Goal: Feedback & Contribution: Contribute content

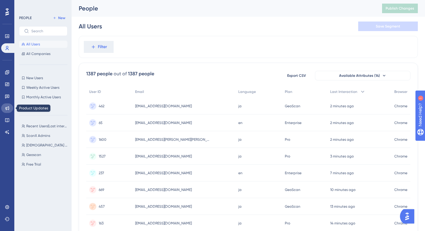
click at [10, 107] on link at bounding box center [7, 108] width 12 height 10
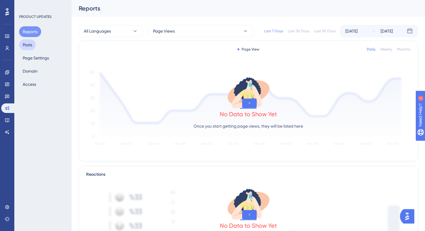
click at [34, 48] on button "Posts" at bounding box center [27, 44] width 17 height 11
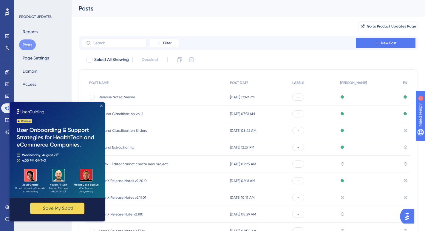
click at [102, 106] on icon "Close Preview" at bounding box center [101, 105] width 2 height 2
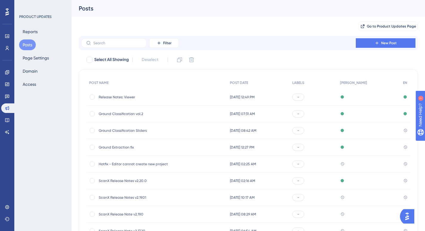
click at [119, 114] on span "Ground Classification vol.2" at bounding box center [146, 113] width 95 height 5
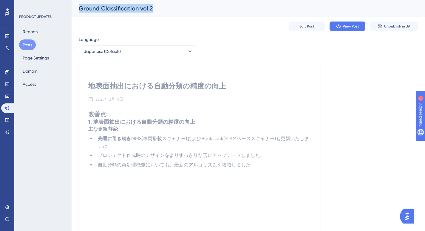
drag, startPoint x: 79, startPoint y: 6, endPoint x: 154, endPoint y: 9, distance: 75.2
click at [154, 9] on div "Ground Classification vol.2" at bounding box center [241, 8] width 324 height 8
copy div "Ground Classification vol.2"
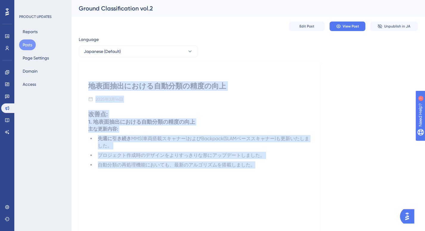
drag, startPoint x: 88, startPoint y: 83, endPoint x: 260, endPoint y: 164, distance: 190.2
click at [260, 164] on div "地表面抽出における自動分類の精度の向上 2025年3月14日 改善点: 1. 地表面抽出における自動分類の精度の向上 主な更新内容: 先週に引き続き MMS(…" at bounding box center [199, 157] width 241 height 190
copy div "地表面抽出における自動分類の精度の向上 2025年3月14日 改善点: 1. 地表面抽出における自動分類の精度の向上 主な更新内容: 先週に引き続き MMS(…"
click at [148, 52] on button "Japanese (Default)" at bounding box center [138, 51] width 119 height 12
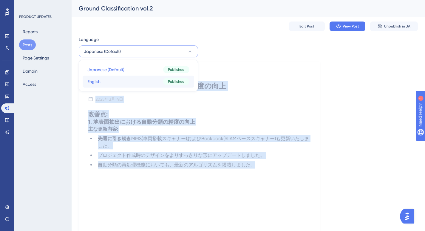
click at [129, 78] on button "English English Published" at bounding box center [139, 81] width 112 height 12
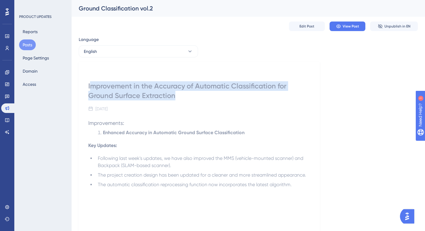
drag, startPoint x: 92, startPoint y: 82, endPoint x: 213, endPoint y: 95, distance: 121.5
click at [213, 95] on div "Improvement in the Accuracy of Automatic Classification for Ground Surface Extr…" at bounding box center [199, 90] width 222 height 19
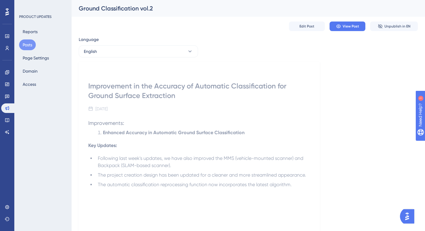
click at [108, 89] on div "Improvement in the Accuracy of Automatic Classification for Ground Surface Extr…" at bounding box center [199, 90] width 222 height 19
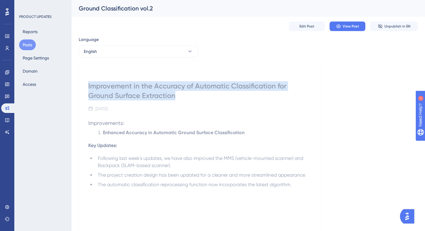
drag, startPoint x: 88, startPoint y: 84, endPoint x: 180, endPoint y: 94, distance: 92.4
click at [180, 94] on div "Improvement in the Accuracy of Automatic Classification for Ground Surface Extr…" at bounding box center [199, 90] width 222 height 19
copy div "Improvement in the Accuracy of Automatic Classification for Ground Surface Extr…"
click at [98, 78] on div "Improvement in the Accuracy of Automatic Classification for Ground Surface Extr…" at bounding box center [199, 161] width 241 height 199
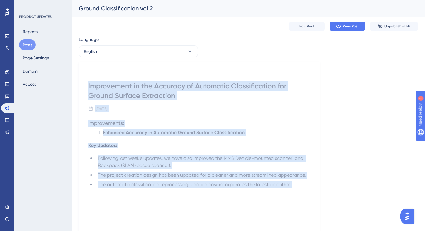
drag, startPoint x: 87, startPoint y: 74, endPoint x: 308, endPoint y: 184, distance: 246.3
click at [308, 184] on div "Improvement in the Accuracy of Automatic Classification for Ground Surface Extr…" at bounding box center [199, 161] width 241 height 199
copy div "Improvement in the Accuracy of Automatic Classification for Ground Surface Extr…"
click at [27, 44] on button "Posts" at bounding box center [27, 44] width 17 height 11
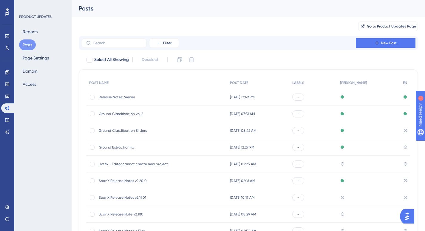
click at [126, 98] on span "Release Notes: Viewer" at bounding box center [146, 97] width 95 height 5
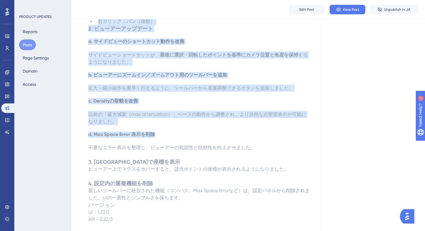
scroll to position [202, 0]
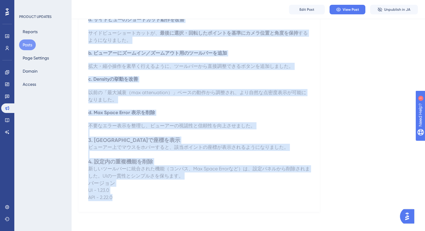
drag, startPoint x: 88, startPoint y: 75, endPoint x: 170, endPoint y: 196, distance: 145.8
click at [170, 196] on div "ビューアー操作性を改善 – マウス、ツールバー、ホバー表示を刷新 2025年6月25日 🇯🇵 ScanX 直近のアップデート 今回のアップデートでは、ビューア…" at bounding box center [199, 38] width 241 height 345
copy div "loremipsumd – sit、ametc、adipisci 1103e3s74d 🇯🇵 EiusM temporinc utlaboreetd、magn…"
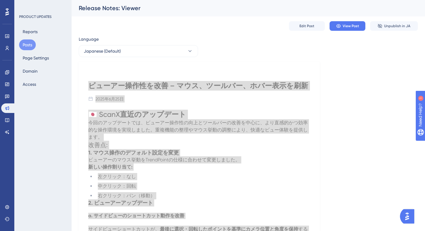
scroll to position [0, 0]
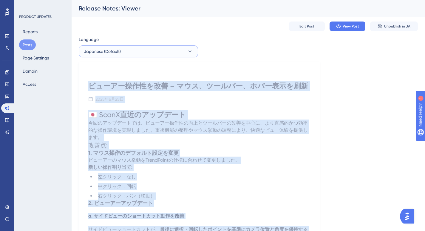
click at [113, 53] on span "Japanese (Default)" at bounding box center [102, 51] width 37 height 7
click at [111, 50] on span "Japanese (Default)" at bounding box center [102, 51] width 37 height 7
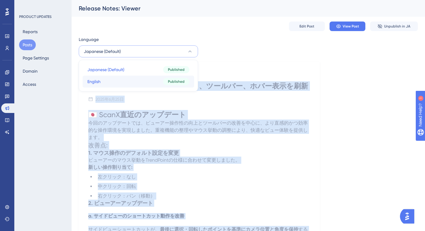
click at [104, 78] on button "English English Published" at bounding box center [139, 81] width 112 height 12
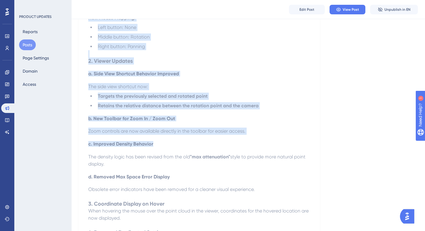
scroll to position [239, 0]
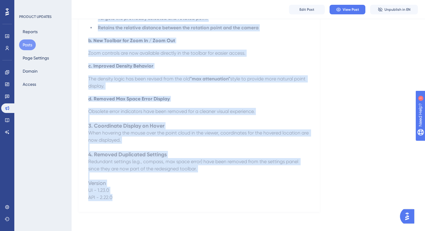
drag, startPoint x: 88, startPoint y: 81, endPoint x: 227, endPoint y: 201, distance: 184.0
click at [228, 202] on div "Viewer Experience Upgraded – Mouse Controls, Toolbar & Hover Coordinates [DATE]…" at bounding box center [199, 19] width 241 height 386
copy div "Loremi Dolorsitam Consecte – Adipi Elitsedd, Eiusmod & Tempo Incididuntu Labo 2…"
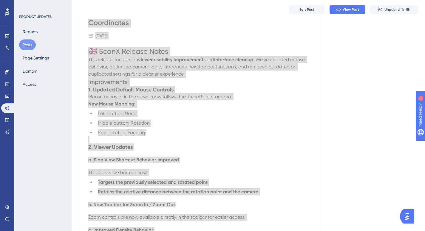
scroll to position [0, 0]
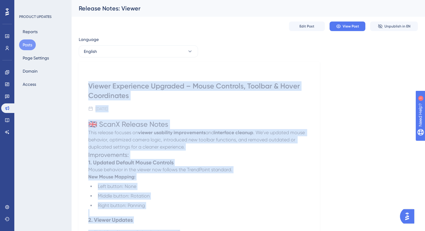
click at [91, 87] on div "Viewer Experience Upgraded – Mouse Controls, Toolbar & Hover Coordinates" at bounding box center [199, 90] width 222 height 19
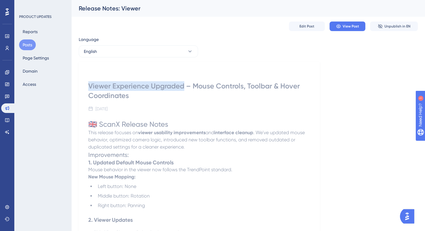
drag, startPoint x: 87, startPoint y: 85, endPoint x: 183, endPoint y: 84, distance: 96.3
copy div "Viewer Experience Upgraded"
click at [30, 46] on button "Posts" at bounding box center [27, 44] width 17 height 11
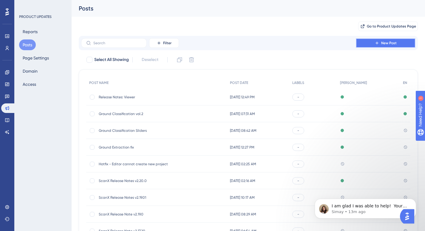
click at [375, 44] on icon at bounding box center [377, 43] width 5 height 5
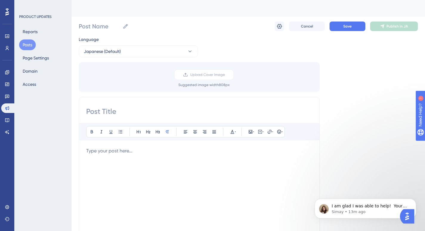
click at [91, 20] on div "Post Name Cancel Save Publish in JA" at bounding box center [248, 26] width 339 height 19
click at [91, 24] on input "Post Name" at bounding box center [99, 26] width 41 height 8
type input "/"
type input "Bug Fixes [DATE]"
click at [110, 112] on input at bounding box center [199, 111] width 226 height 10
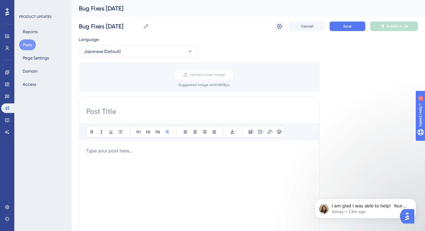
paste input "断面図・分類精度・UIガイダンスの不具合を修正"
type input "断面図・分類精度・UIガイダンスの不具合を修正"
click at [101, 51] on span "Japanese (Default)" at bounding box center [102, 51] width 37 height 7
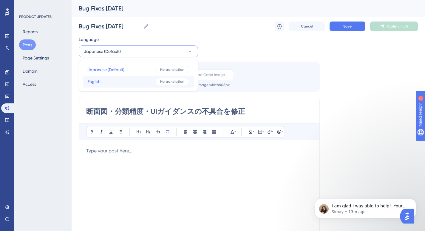
click at [104, 84] on button "English English No translation" at bounding box center [139, 81] width 112 height 12
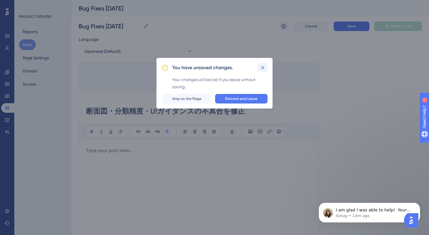
click at [265, 67] on icon at bounding box center [263, 68] width 6 height 6
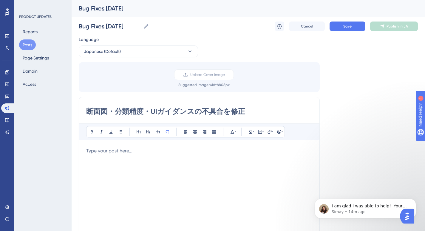
click at [106, 150] on p at bounding box center [199, 150] width 226 height 7
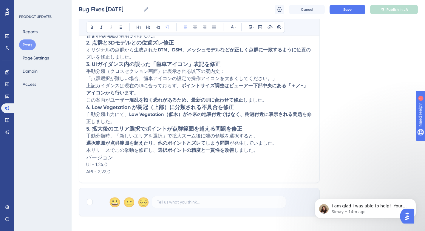
scroll to position [178, 0]
click at [118, 120] on p "自動分類出力にて、 Low Vegetation（低木）が本来の地表付近ではなく、樹冠付近に表示される問題 を修正しました。" at bounding box center [199, 118] width 226 height 14
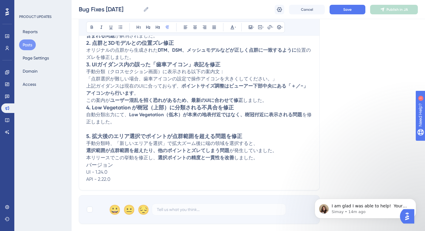
click at [163, 166] on h3 "バージョン" at bounding box center [199, 164] width 226 height 7
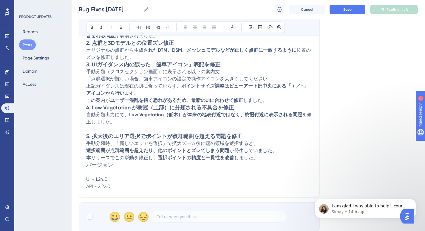
click at [269, 100] on p "上記ガイダンスは現在のUIに合っておらず、 ポイントサイズ調整はビューアー下部中央にある「＋／−」アイコンから行います 。 この案内が ユーザー混乱を招く恐れ…" at bounding box center [199, 92] width 226 height 21
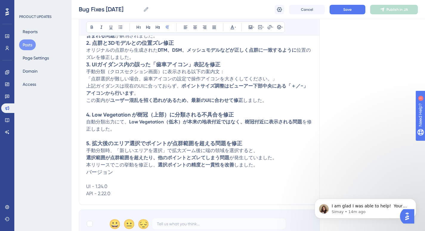
click at [142, 55] on p "オリジナルの点群から生成された DTM、DSM、メッシュモデルなどが正しく点群に一致するように 位置のズレを修正しました。" at bounding box center [199, 54] width 226 height 14
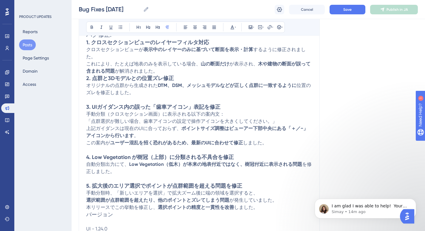
scroll to position [137, 0]
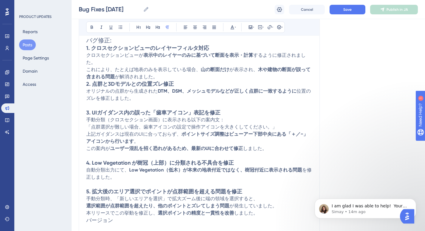
click at [164, 77] on p "クロスセクションビューが 表示中のレイヤーのみに基づいて断面を表示・計算 するように修正されました。 これにより、たとえば地表のみを表示している場合、 山の断…" at bounding box center [199, 66] width 226 height 29
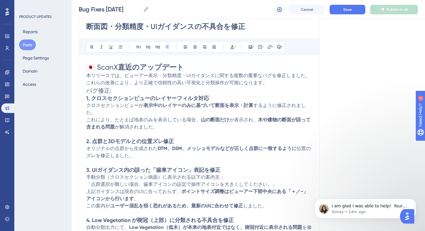
scroll to position [87, 0]
click at [120, 89] on h2 "バグ修正:" at bounding box center [199, 90] width 226 height 8
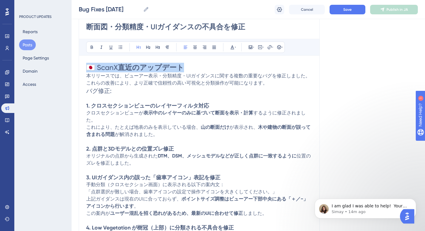
drag, startPoint x: 189, startPoint y: 65, endPoint x: 87, endPoint y: 65, distance: 101.7
click at [87, 65] on h1 "🇯🇵 ScanX 直近のアップデート" at bounding box center [199, 68] width 226 height 10
click at [102, 65] on span "🇯🇵 ScanX" at bounding box center [102, 67] width 32 height 8
drag, startPoint x: 103, startPoint y: 67, endPoint x: 179, endPoint y: 74, distance: 75.4
click at [179, 74] on div "🇯🇵 ScanX 直近のアップデート 本リリースでは、ビューアー表示・分類精度・UIガイダンスに関する複数の重要なバグを修正しました。これらの改善により、より…" at bounding box center [199, 186] width 226 height 247
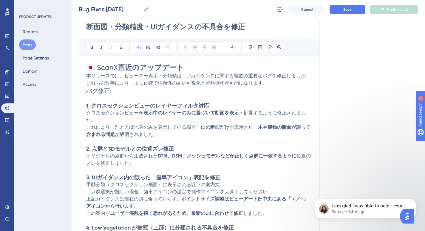
click at [179, 73] on span "本リリースでは、ビューアー表示・分類精度・UIガイダンスに関する複数の重要なバグを修正しました。これらの改善により、より正確で信頼性の高い可視化と分類操作が可…" at bounding box center [198, 79] width 224 height 13
click at [184, 68] on h1 "🇯🇵 ScanX 直近のアップデート" at bounding box center [199, 68] width 226 height 10
drag, startPoint x: 186, startPoint y: 66, endPoint x: 97, endPoint y: 67, distance: 89.2
click at [97, 67] on h1 "🇯🇵 ScanX 直近のアップデート" at bounding box center [199, 68] width 226 height 10
click at [341, 8] on button "Save" at bounding box center [348, 10] width 36 height 10
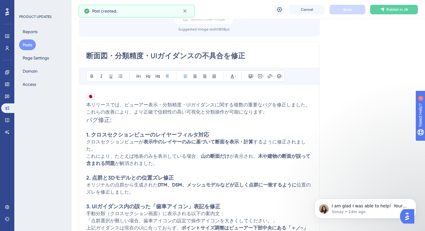
scroll to position [23, 0]
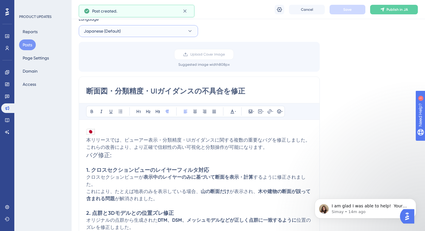
click at [121, 33] on button "Japanese (Default)" at bounding box center [138, 31] width 119 height 12
click at [104, 61] on button "English English No translation" at bounding box center [139, 61] width 112 height 12
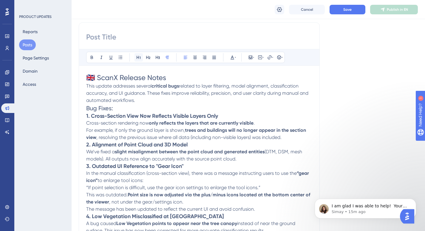
scroll to position [76, 0]
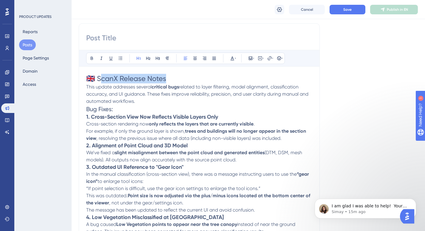
drag, startPoint x: 178, startPoint y: 76, endPoint x: 99, endPoint y: 77, distance: 79.3
click at [98, 77] on h1 "🇬🇧 ScanX Release Notes" at bounding box center [199, 79] width 226 height 10
click at [141, 100] on p "This update addresses several critical bugs related to layer filtering, model a…" at bounding box center [199, 93] width 226 height 21
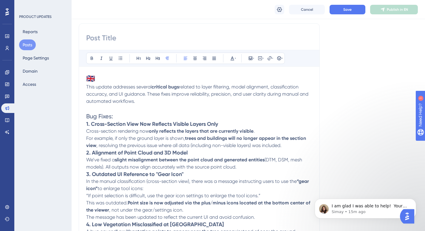
click at [294, 147] on p "Cross-section rendering now only reflects the layers that are currently visible…" at bounding box center [199, 137] width 226 height 21
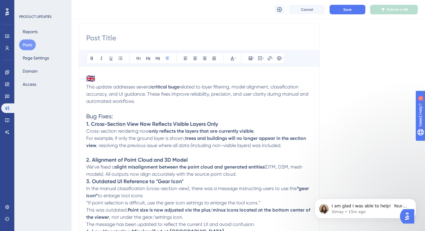
click at [240, 174] on p "We’ve fixed a slight misalignment between the point cloud and generated entitie…" at bounding box center [199, 170] width 226 height 14
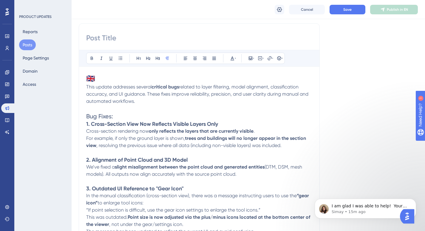
scroll to position [137, 0]
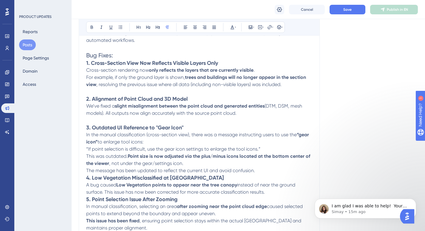
click at [264, 171] on p "This was outdated. Point size is now adjusted via the plus/minus icons located …" at bounding box center [199, 162] width 226 height 21
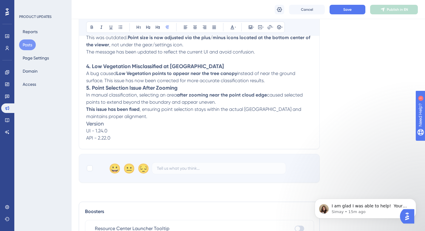
scroll to position [216, 0]
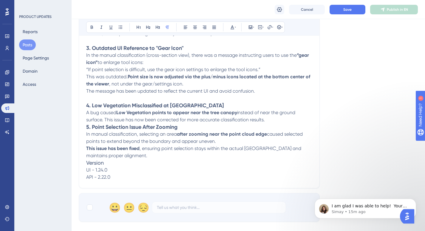
click at [288, 122] on p "A bug caused Low Vegetation points to appear near the tree canopy instead of ne…" at bounding box center [199, 116] width 226 height 14
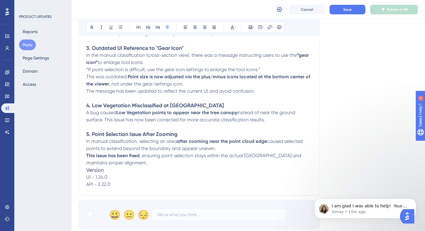
click at [130, 163] on p "This issue has been fixed , ensuring point selection stays within the actual po…" at bounding box center [199, 159] width 226 height 14
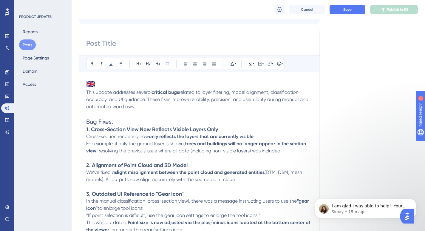
scroll to position [29, 0]
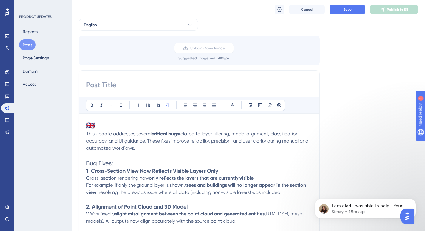
paste input "Fixes to Cross-Section View, Classification Accuracy & UI Guidance"
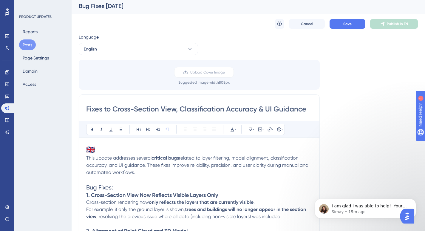
scroll to position [0, 0]
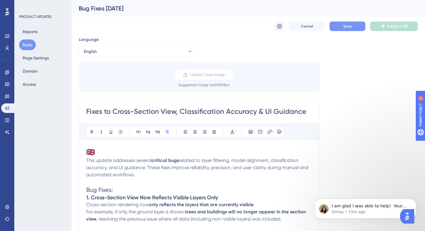
type input "Fixes to Cross-Section View, Classification Accuracy & UI Guidance"
click at [354, 26] on button "Save" at bounding box center [348, 26] width 36 height 10
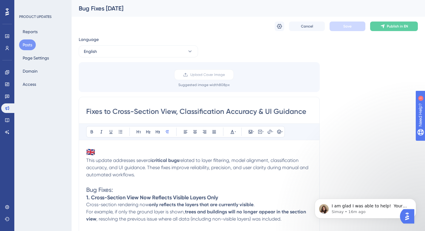
click at [179, 111] on input "Fixes to Cross-Section View, Classification Accuracy & UI Guidance" at bounding box center [199, 111] width 226 height 10
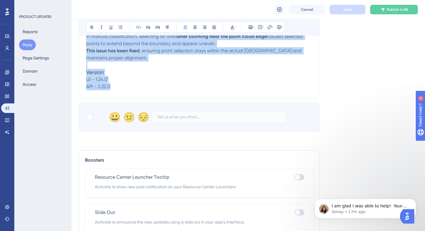
scroll to position [355, 0]
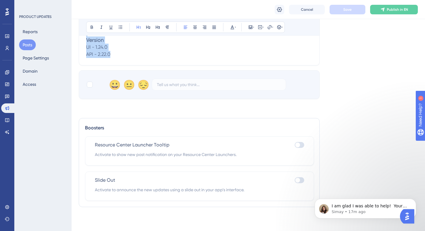
drag, startPoint x: 86, startPoint y: 150, endPoint x: 173, endPoint y: 56, distance: 127.9
copy div "🇬🇧 Lore ipsumd sitametco adipisc elitsedd eius tempori ut labor etdolorem, aliq…"
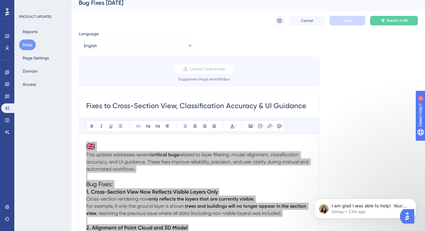
scroll to position [4, 0]
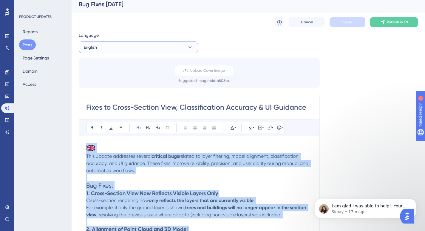
click at [118, 49] on button "English" at bounding box center [138, 47] width 119 height 12
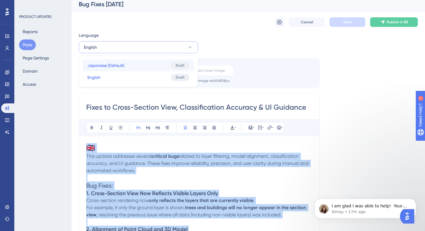
click at [117, 61] on button "Japanese (Default) Japanese (Default) Draft" at bounding box center [139, 65] width 112 height 12
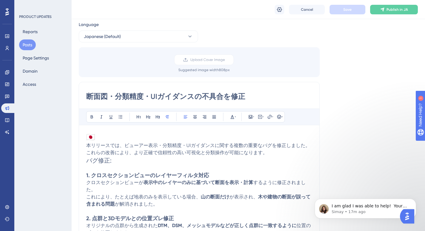
scroll to position [17, 0]
click at [119, 92] on input "断面図・分類精度・UIガイダンスの不具合を修正" at bounding box center [199, 97] width 226 height 10
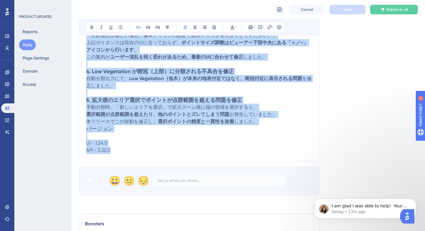
scroll to position [323, 0]
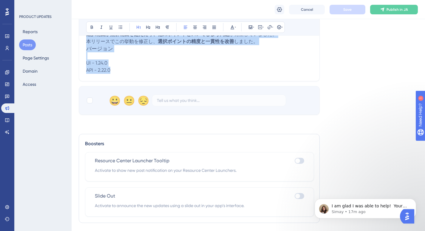
drag, startPoint x: 86, startPoint y: 135, endPoint x: 133, endPoint y: 85, distance: 68.2
copy div "🇯🇵 loremip、dolorsi・amet・COnsecteturadipiscingelits。doeiusmod、temporincididuntut…"
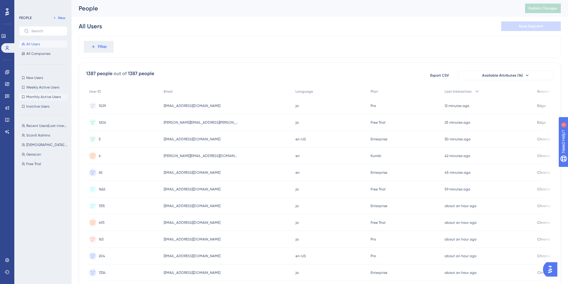
click at [38, 97] on span "Monthly Active Users" at bounding box center [43, 97] width 35 height 5
click at [34, 98] on span "Monthly Active Users" at bounding box center [43, 97] width 35 height 5
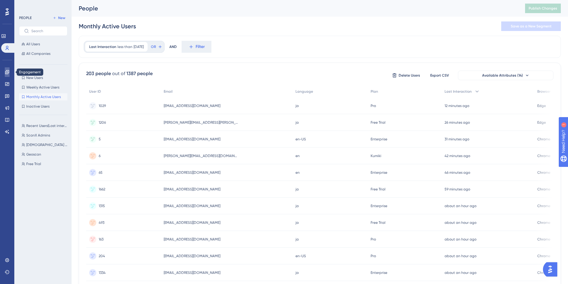
click at [7, 72] on icon at bounding box center [7, 72] width 5 height 5
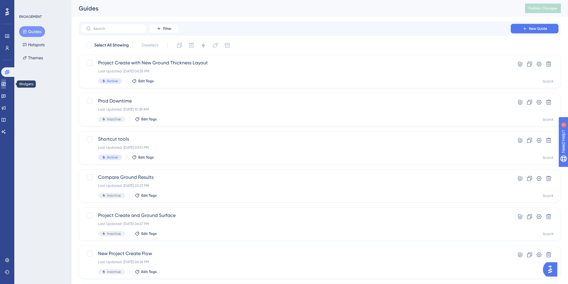
click at [6, 83] on icon at bounding box center [3, 84] width 5 height 5
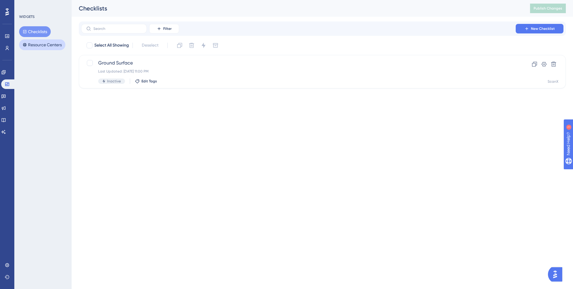
click at [37, 44] on button "Resource Centers" at bounding box center [42, 44] width 46 height 11
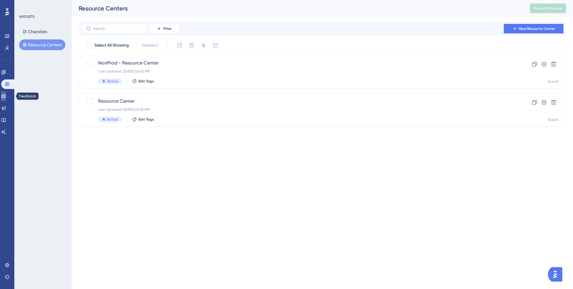
click at [5, 98] on icon at bounding box center [3, 97] width 4 height 4
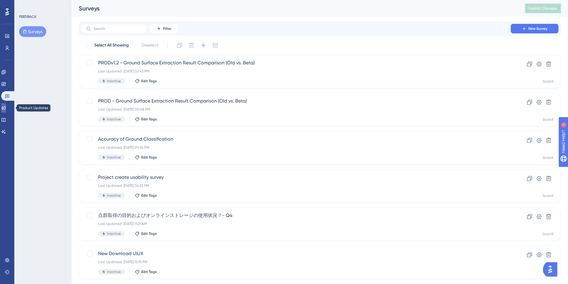
click at [6, 107] on icon at bounding box center [3, 108] width 5 height 5
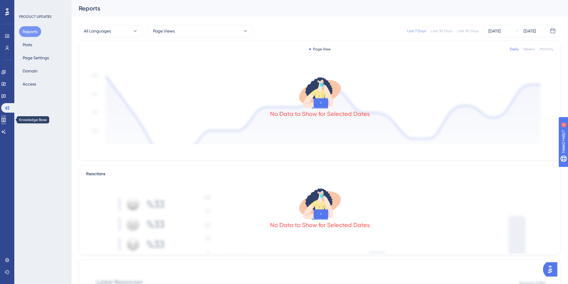
click at [6, 116] on link at bounding box center [3, 120] width 5 height 10
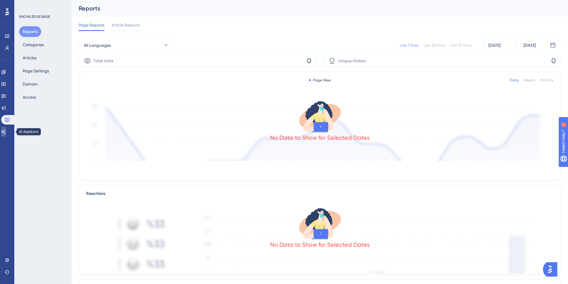
click at [6, 131] on icon at bounding box center [3, 131] width 5 height 5
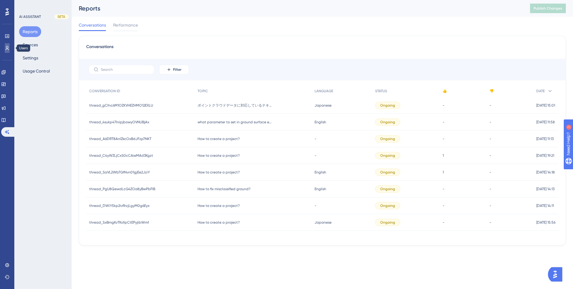
click at [7, 50] on icon at bounding box center [7, 48] width 5 height 5
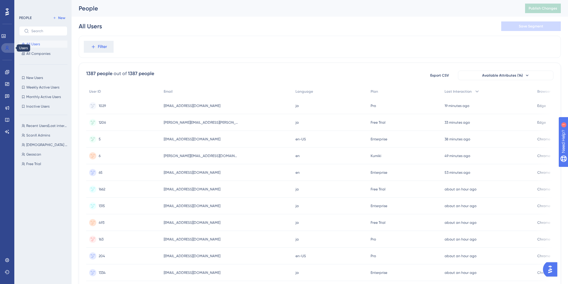
click at [7, 46] on icon at bounding box center [7, 48] width 5 height 5
click at [7, 258] on icon at bounding box center [7, 260] width 5 height 5
